Goal: Download file/media

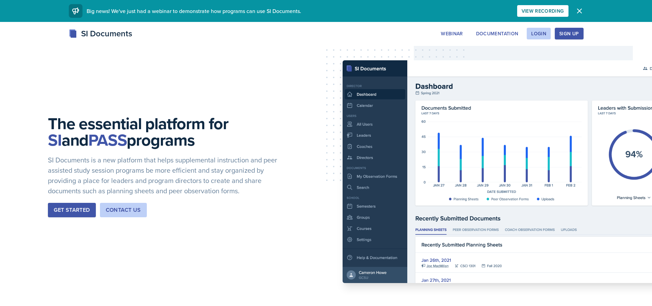
click at [573, 29] on button "Sign Up" at bounding box center [569, 34] width 28 height 12
click at [532, 31] on div "Login" at bounding box center [538, 33] width 15 height 5
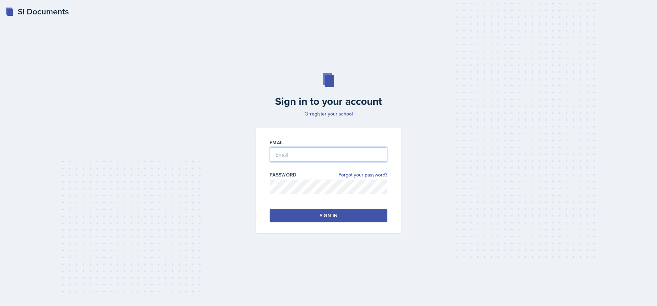
click at [359, 150] on input "email" at bounding box center [329, 154] width 118 height 14
type input "l"
click at [303, 155] on input "[PERSON_NAME][EMAIL_ADDRESS][DOMAIN_NAME]" at bounding box center [329, 154] width 118 height 14
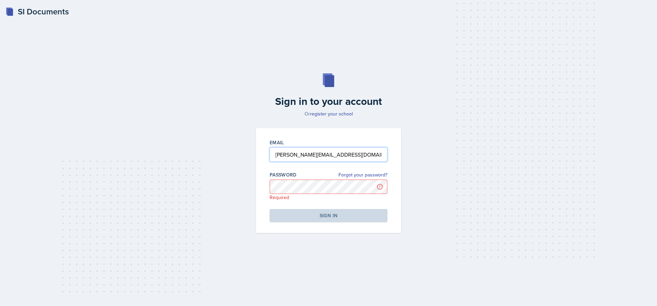
click at [303, 155] on input "[PERSON_NAME][EMAIL_ADDRESS][DOMAIN_NAME]" at bounding box center [329, 154] width 118 height 14
type input "[PERSON_NAME][EMAIL_ADDRESS][PERSON_NAME][DOMAIN_NAME]"
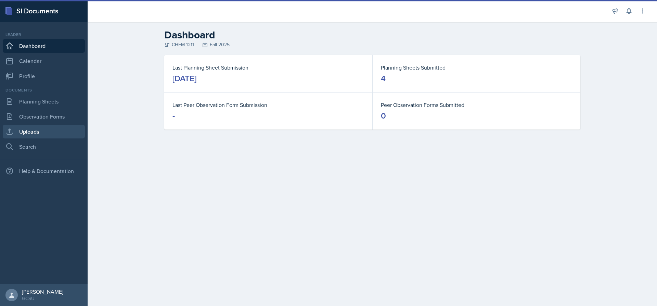
click at [32, 129] on link "Uploads" at bounding box center [44, 132] width 82 height 14
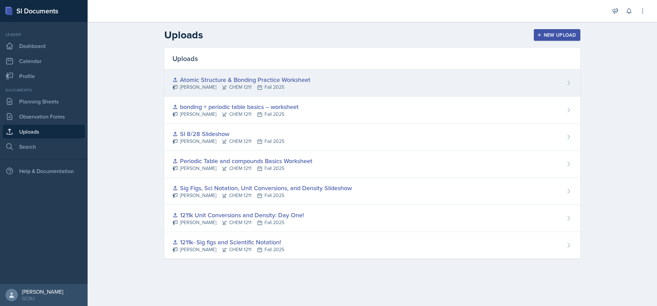
click at [281, 80] on div "Atomic Structure & Bonding Practice Worksheet" at bounding box center [242, 79] width 138 height 9
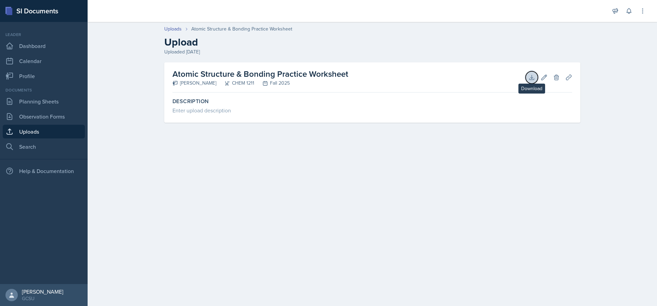
click at [533, 78] on icon at bounding box center [532, 77] width 7 height 7
